Goal: Information Seeking & Learning: Learn about a topic

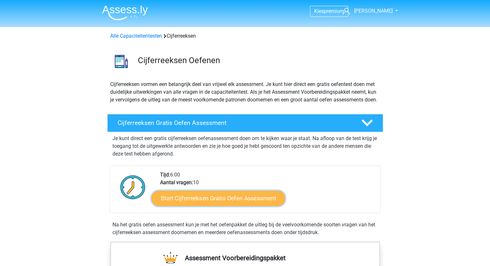
click at [189, 206] on link "Start Cijferreeksen Gratis Oefen Assessment" at bounding box center [218, 197] width 134 height 15
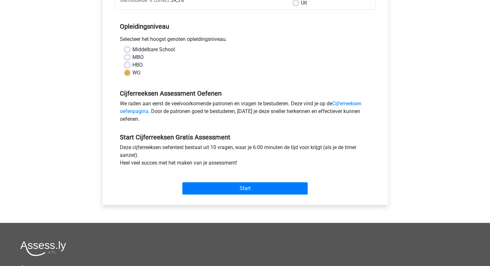
scroll to position [120, 0]
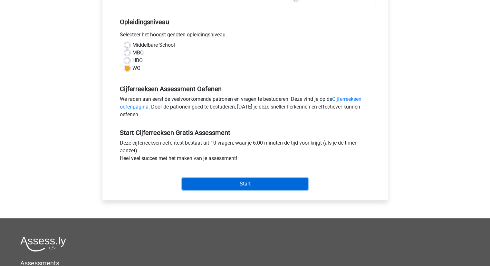
click at [227, 187] on input "Start" at bounding box center [244, 184] width 125 height 12
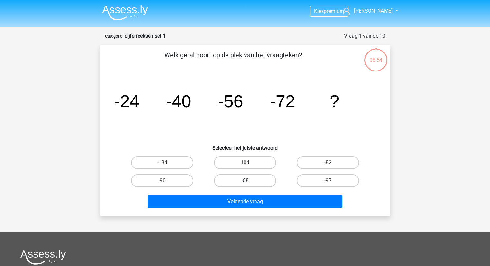
click at [236, 179] on label "-88" at bounding box center [245, 180] width 62 height 13
click at [245, 181] on input "-88" at bounding box center [247, 183] width 4 height 4
radio input "true"
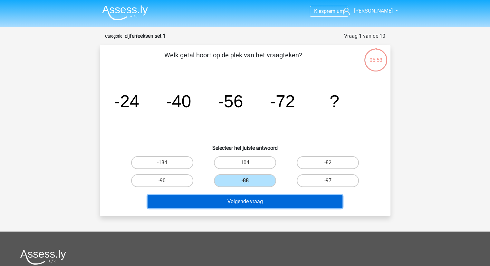
click at [234, 200] on button "Volgende vraag" at bounding box center [245, 202] width 195 height 14
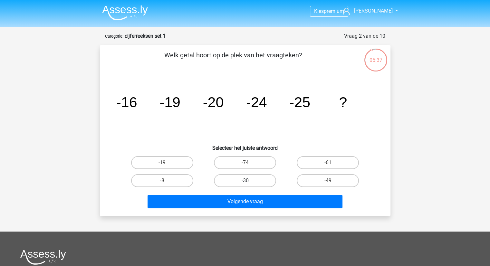
click at [242, 181] on label "-30" at bounding box center [245, 180] width 62 height 13
click at [245, 181] on input "-30" at bounding box center [247, 183] width 4 height 4
radio input "true"
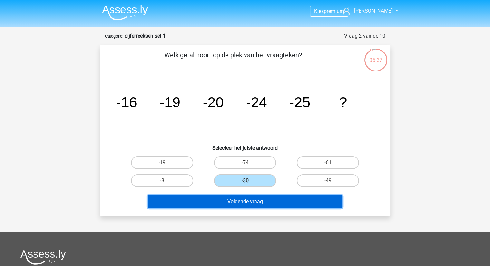
click at [238, 206] on button "Volgende vraag" at bounding box center [245, 202] width 195 height 14
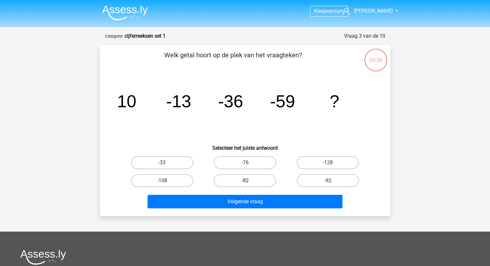
click at [253, 177] on label "-82" at bounding box center [245, 180] width 62 height 13
click at [249, 181] on input "-82" at bounding box center [247, 183] width 4 height 4
radio input "true"
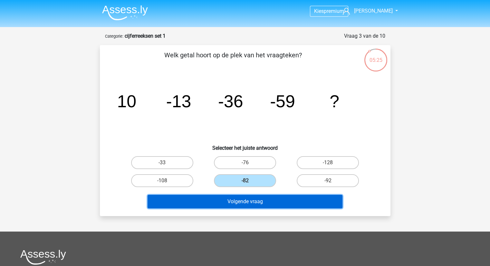
click at [250, 198] on button "Volgende vraag" at bounding box center [245, 202] width 195 height 14
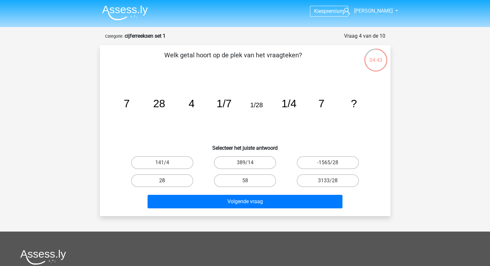
click at [158, 182] on label "28" at bounding box center [162, 180] width 62 height 13
click at [162, 182] on input "28" at bounding box center [164, 183] width 4 height 4
radio input "true"
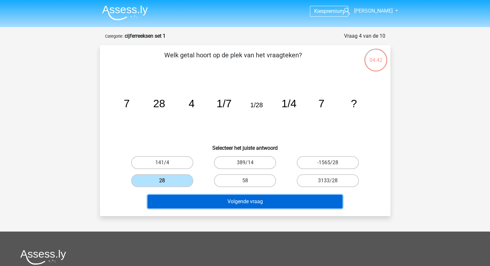
click at [214, 203] on button "Volgende vraag" at bounding box center [245, 202] width 195 height 14
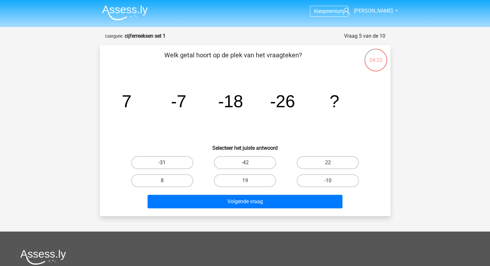
click at [171, 167] on label "-31" at bounding box center [162, 162] width 62 height 13
click at [166, 167] on input "-31" at bounding box center [164, 165] width 4 height 4
radio input "true"
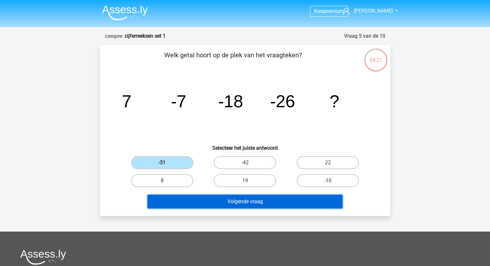
click at [208, 195] on button "Volgende vraag" at bounding box center [245, 202] width 195 height 14
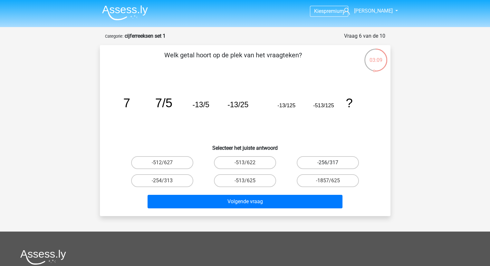
click at [299, 161] on label "-256/317" at bounding box center [328, 162] width 62 height 13
click at [328, 163] on input "-256/317" at bounding box center [330, 165] width 4 height 4
radio input "true"
click at [293, 191] on div "Volgende vraag" at bounding box center [245, 200] width 270 height 21
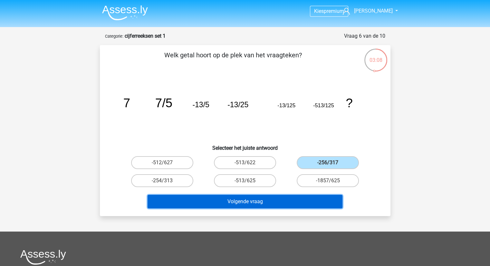
click at [277, 201] on button "Volgende vraag" at bounding box center [245, 202] width 195 height 14
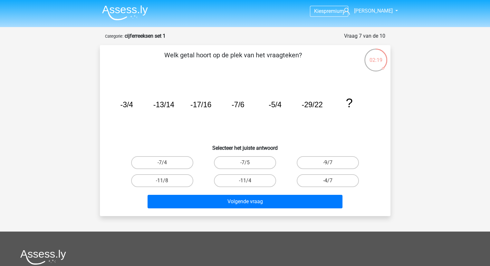
click at [334, 155] on div "-9/7" at bounding box center [327, 163] width 83 height 18
click at [332, 158] on label "-9/7" at bounding box center [328, 162] width 62 height 13
click at [332, 163] on input "-9/7" at bounding box center [330, 165] width 4 height 4
radio input "true"
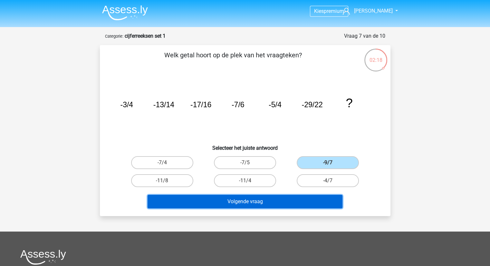
click at [274, 201] on button "Volgende vraag" at bounding box center [245, 202] width 195 height 14
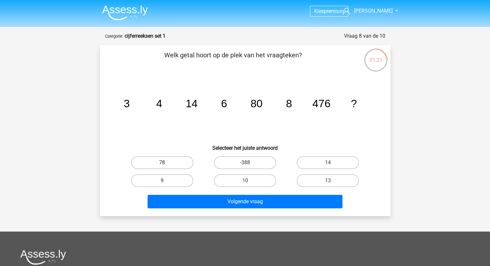
click at [164, 160] on label "78" at bounding box center [162, 162] width 62 height 13
click at [164, 163] on input "78" at bounding box center [164, 165] width 4 height 4
radio input "true"
click at [249, 179] on label "10" at bounding box center [245, 180] width 62 height 13
click at [249, 181] on input "10" at bounding box center [247, 183] width 4 height 4
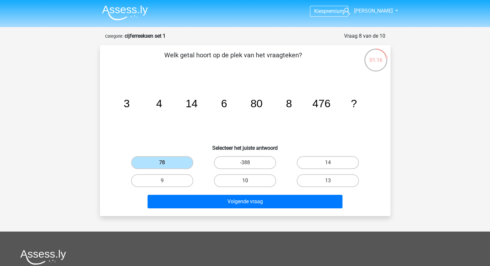
radio input "true"
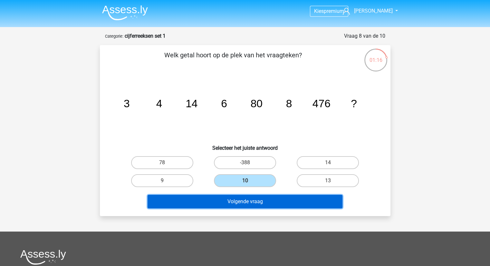
click at [245, 199] on button "Volgende vraag" at bounding box center [245, 202] width 195 height 14
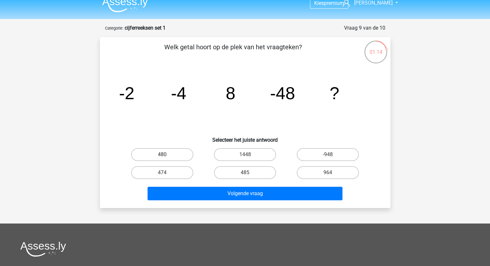
scroll to position [8, 0]
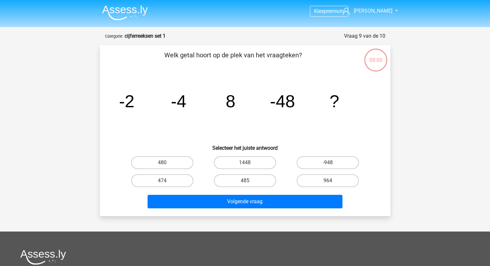
scroll to position [8, 0]
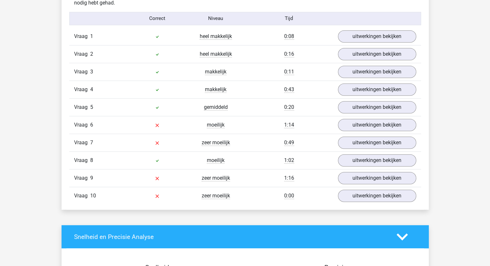
scroll to position [533, 0]
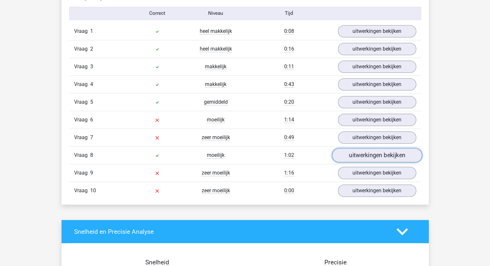
click at [359, 152] on link "uitwerkingen bekijken" at bounding box center [377, 155] width 90 height 14
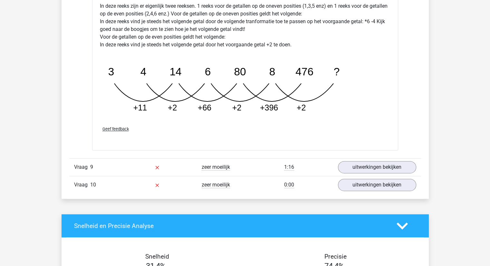
scroll to position [860, 0]
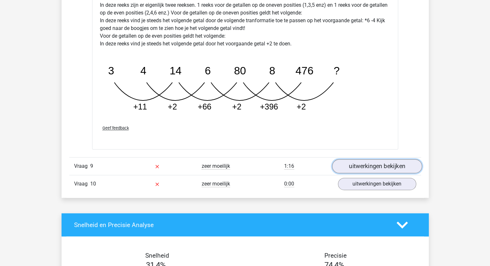
click at [360, 164] on link "uitwerkingen bekijken" at bounding box center [377, 166] width 90 height 14
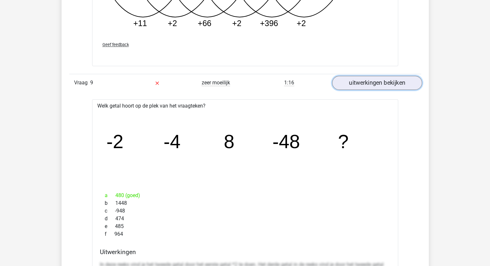
scroll to position [943, 0]
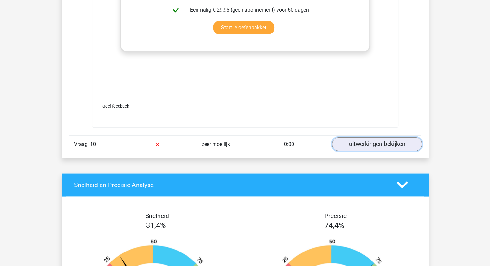
click at [353, 137] on link "uitwerkingen bekijken" at bounding box center [377, 144] width 90 height 14
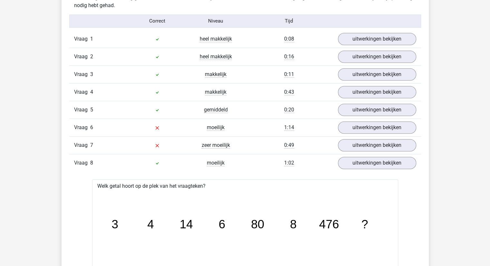
scroll to position [524, 0]
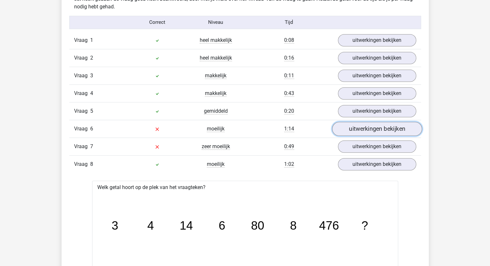
click at [350, 129] on link "uitwerkingen bekijken" at bounding box center [377, 129] width 90 height 14
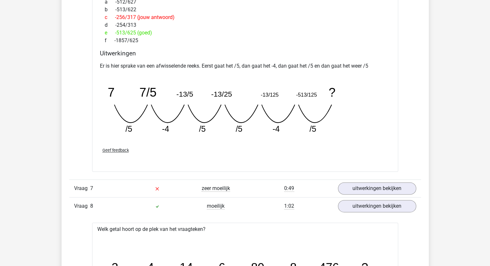
scroll to position [764, 0]
drag, startPoint x: 363, startPoint y: 198, endPoint x: 357, endPoint y: 191, distance: 9.8
click at [357, 191] on link "uitwerkingen bekijken" at bounding box center [377, 189] width 90 height 14
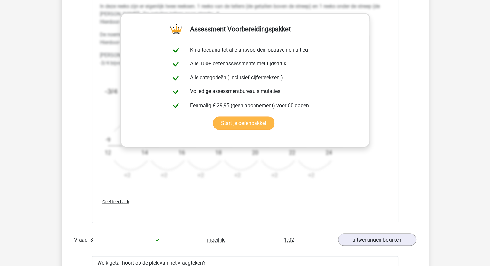
scroll to position [1129, 0]
